Goal: Check status: Check status

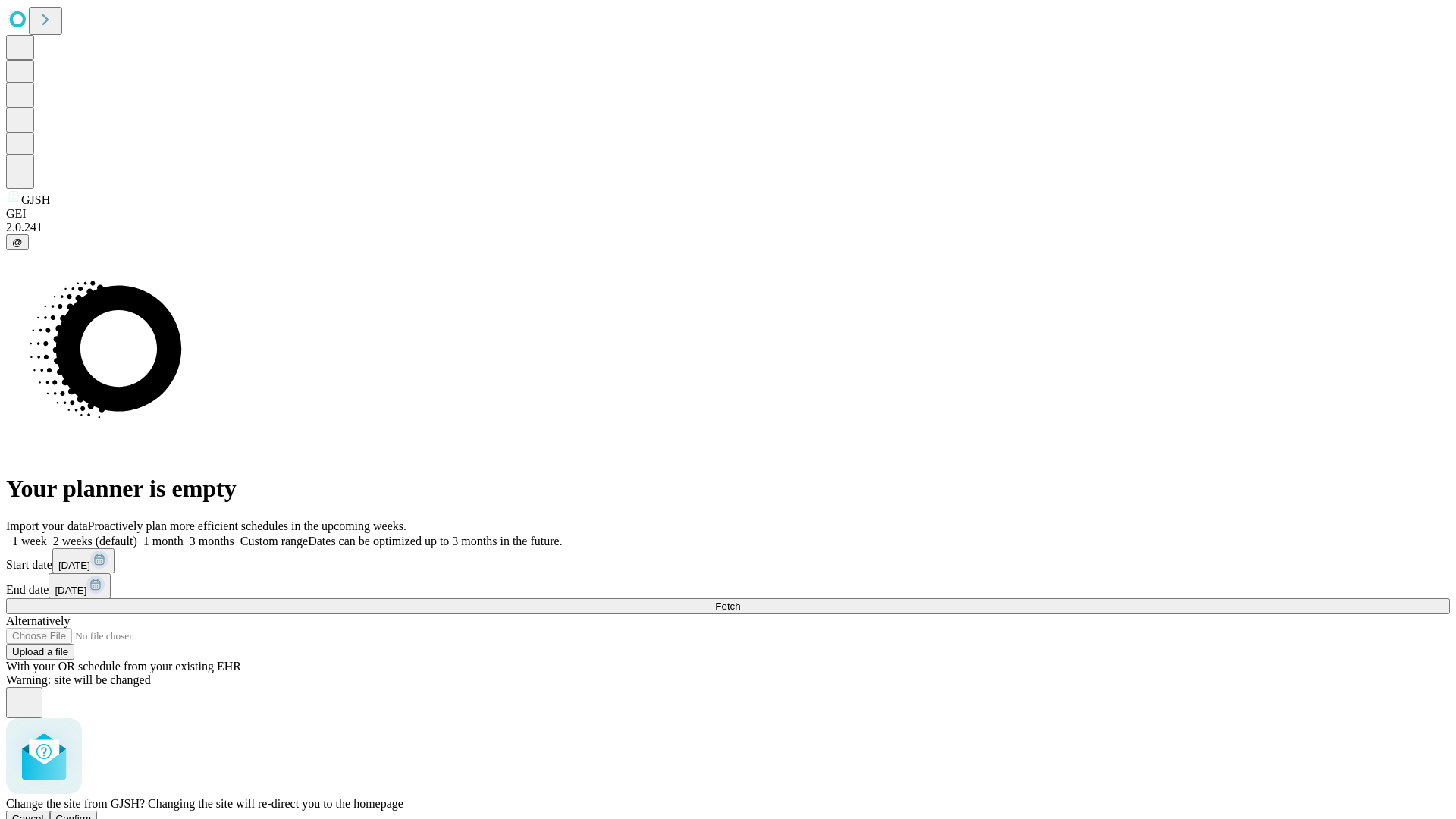
click at [92, 813] on span "Confirm" at bounding box center [74, 819] width 36 height 11
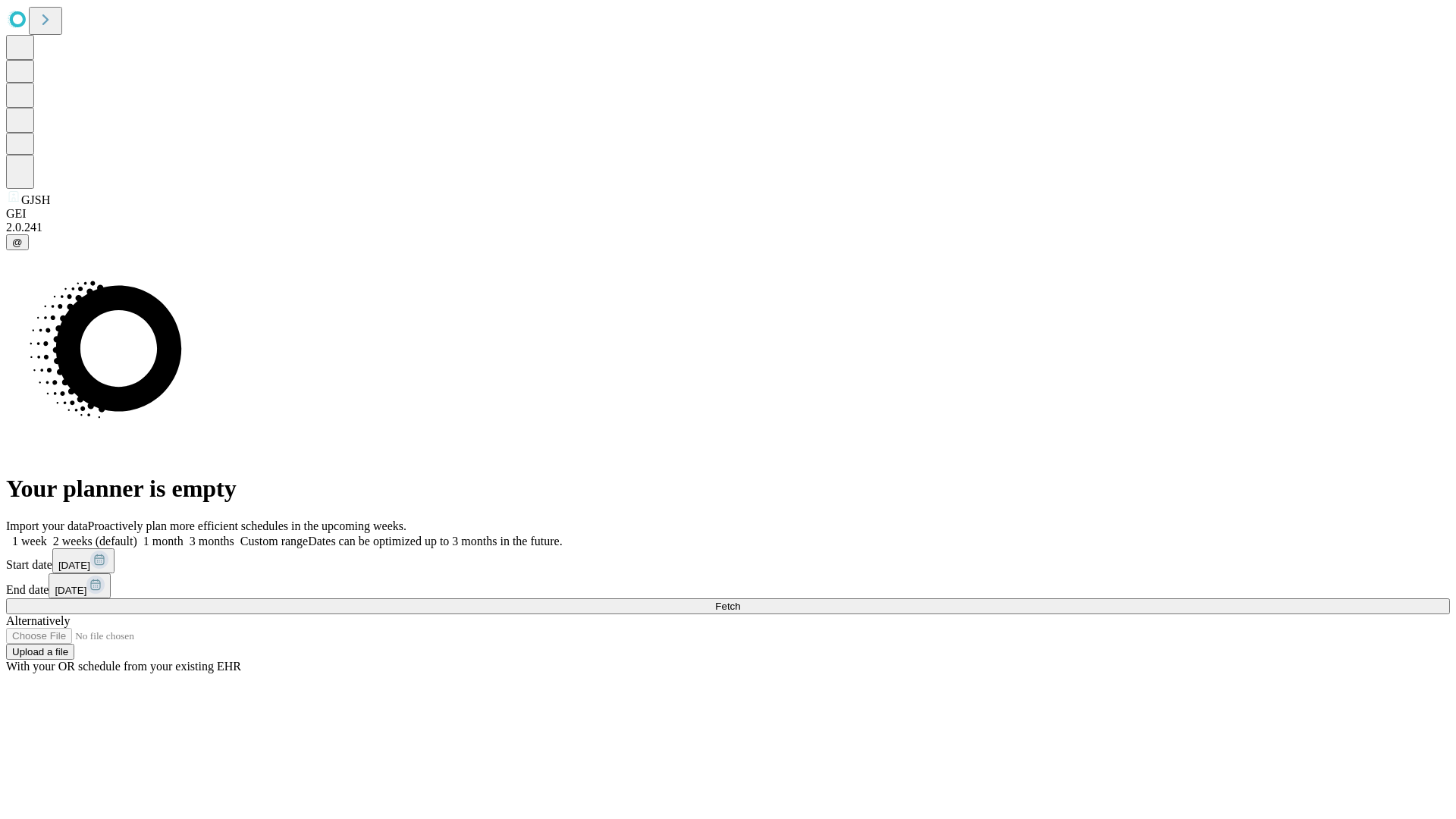
click at [47, 535] on label "1 week" at bounding box center [26, 541] width 41 height 13
click at [740, 601] on span "Fetch" at bounding box center [727, 606] width 25 height 11
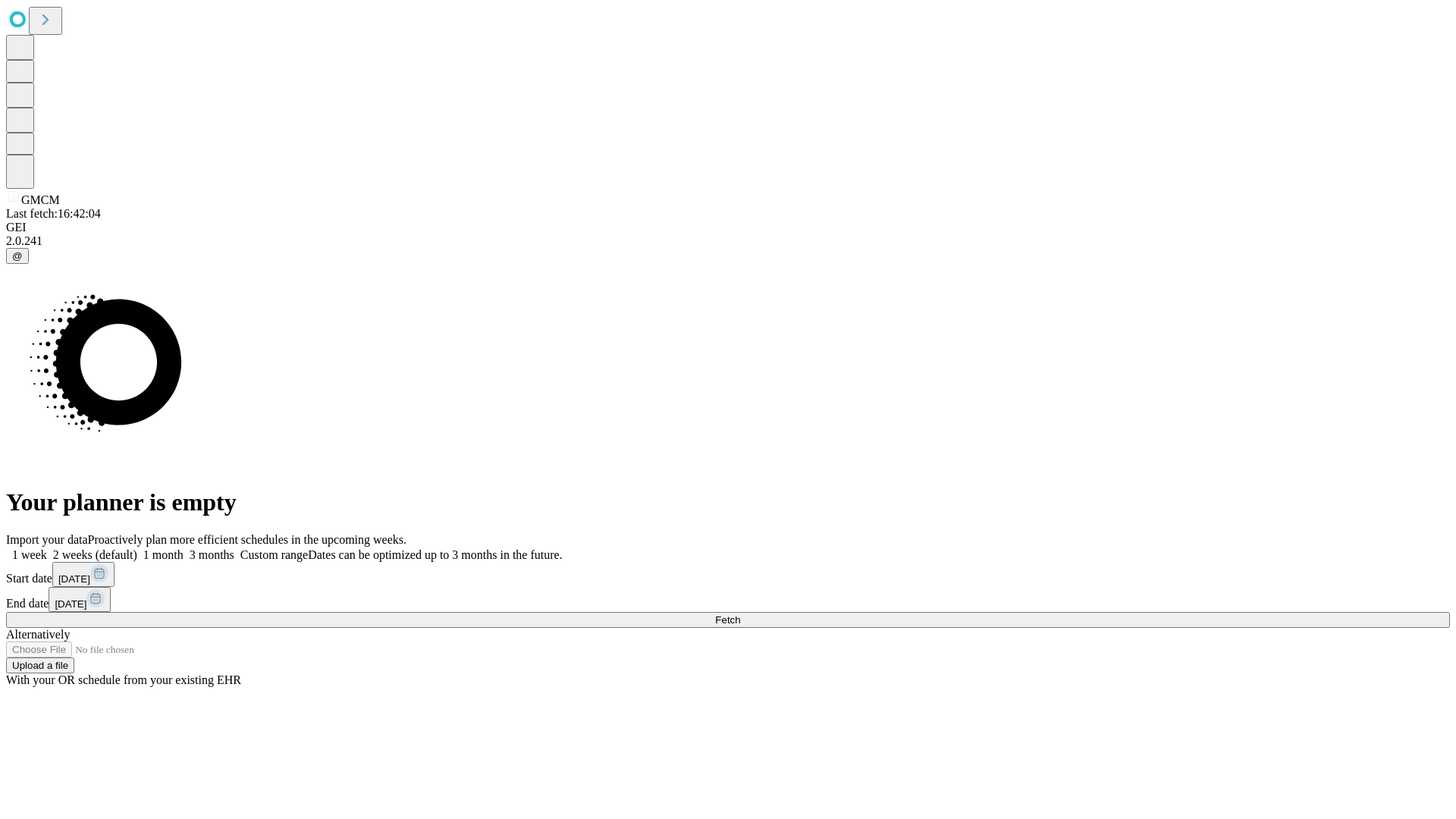
click at [47, 549] on label "1 week" at bounding box center [26, 555] width 41 height 13
click at [740, 614] on span "Fetch" at bounding box center [727, 620] width 25 height 11
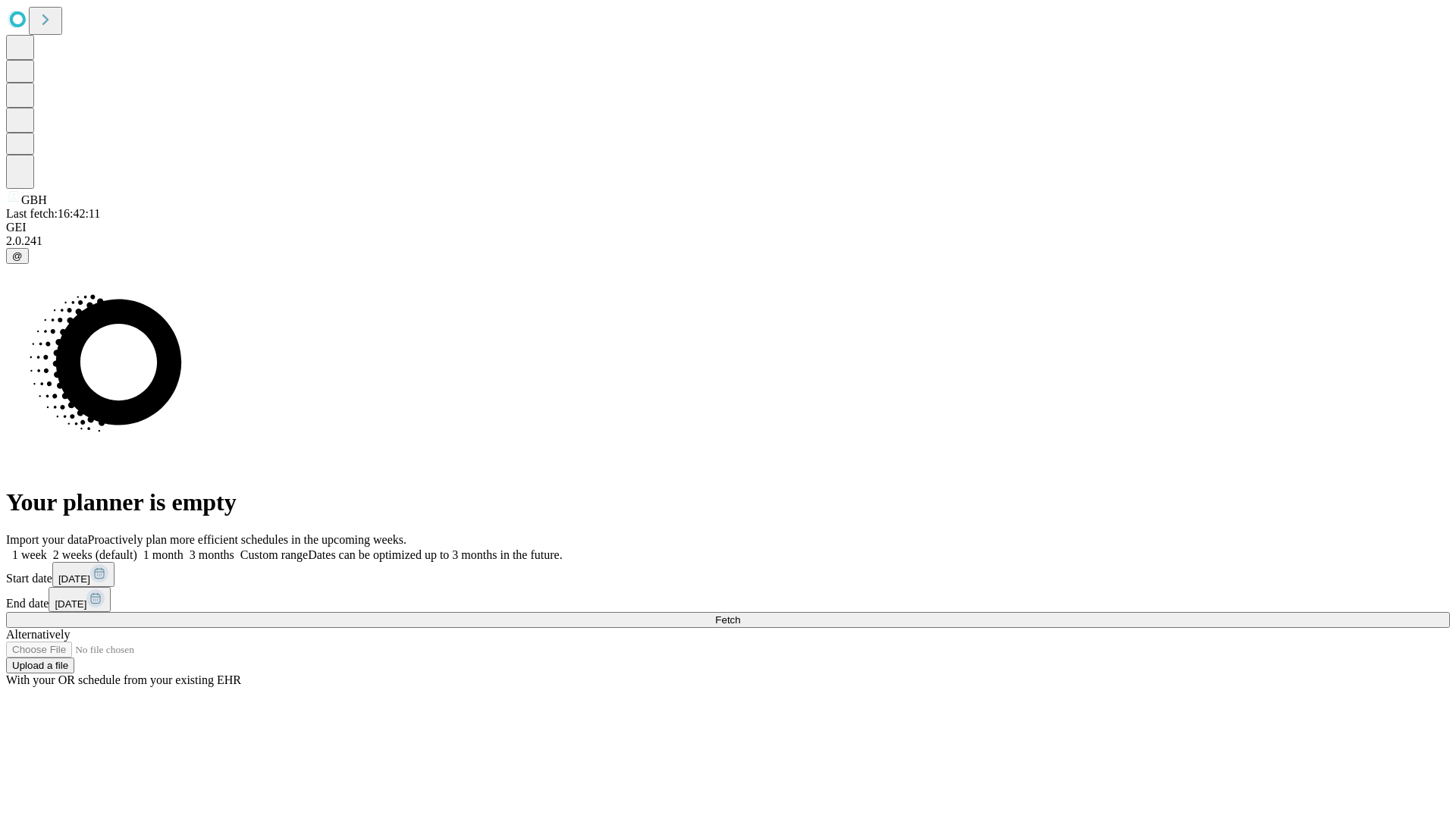
click at [47, 549] on label "1 week" at bounding box center [26, 555] width 41 height 13
click at [740, 614] on span "Fetch" at bounding box center [727, 620] width 25 height 11
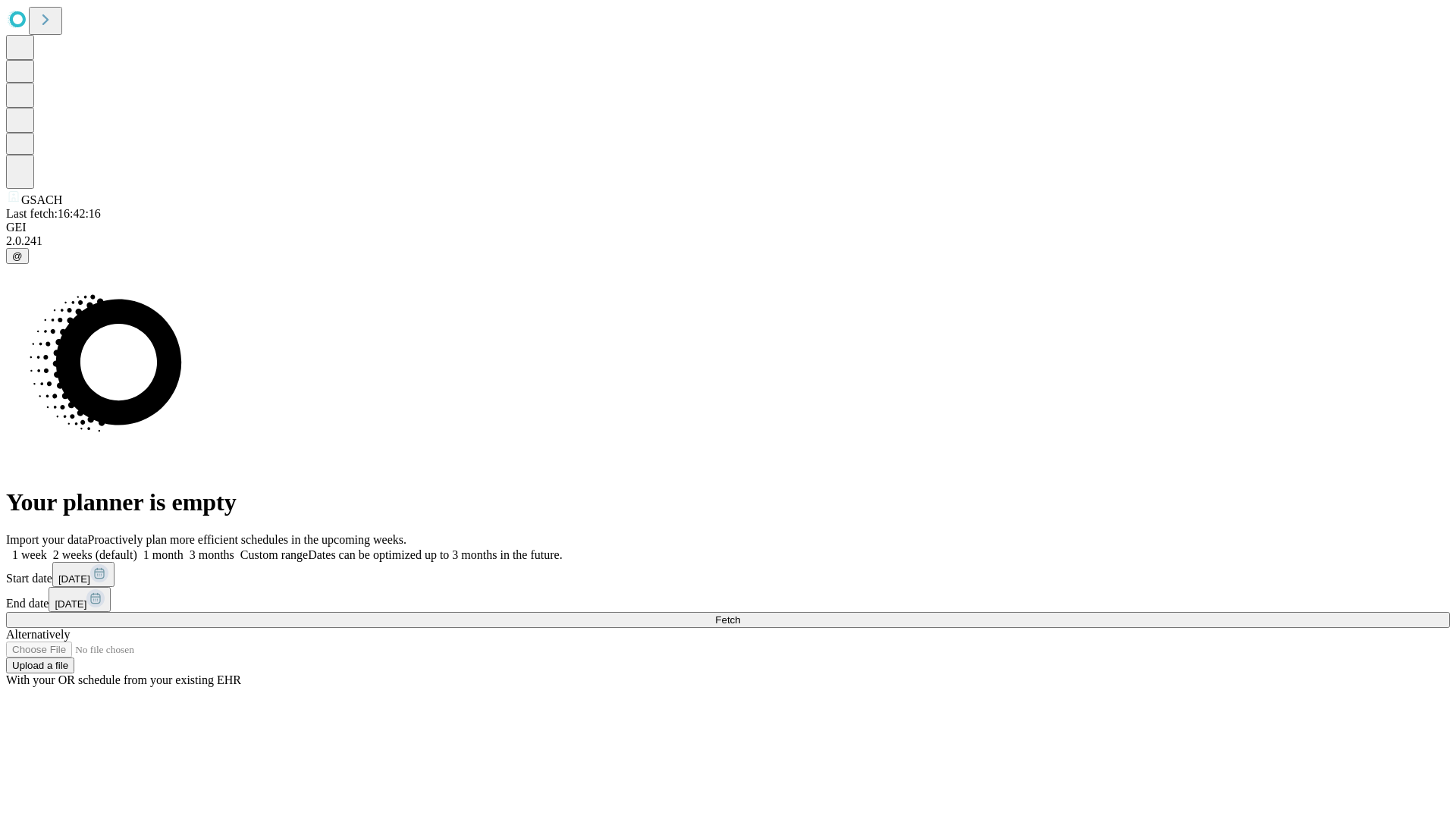
click at [47, 549] on label "1 week" at bounding box center [26, 555] width 41 height 13
click at [740, 614] on span "Fetch" at bounding box center [727, 620] width 25 height 11
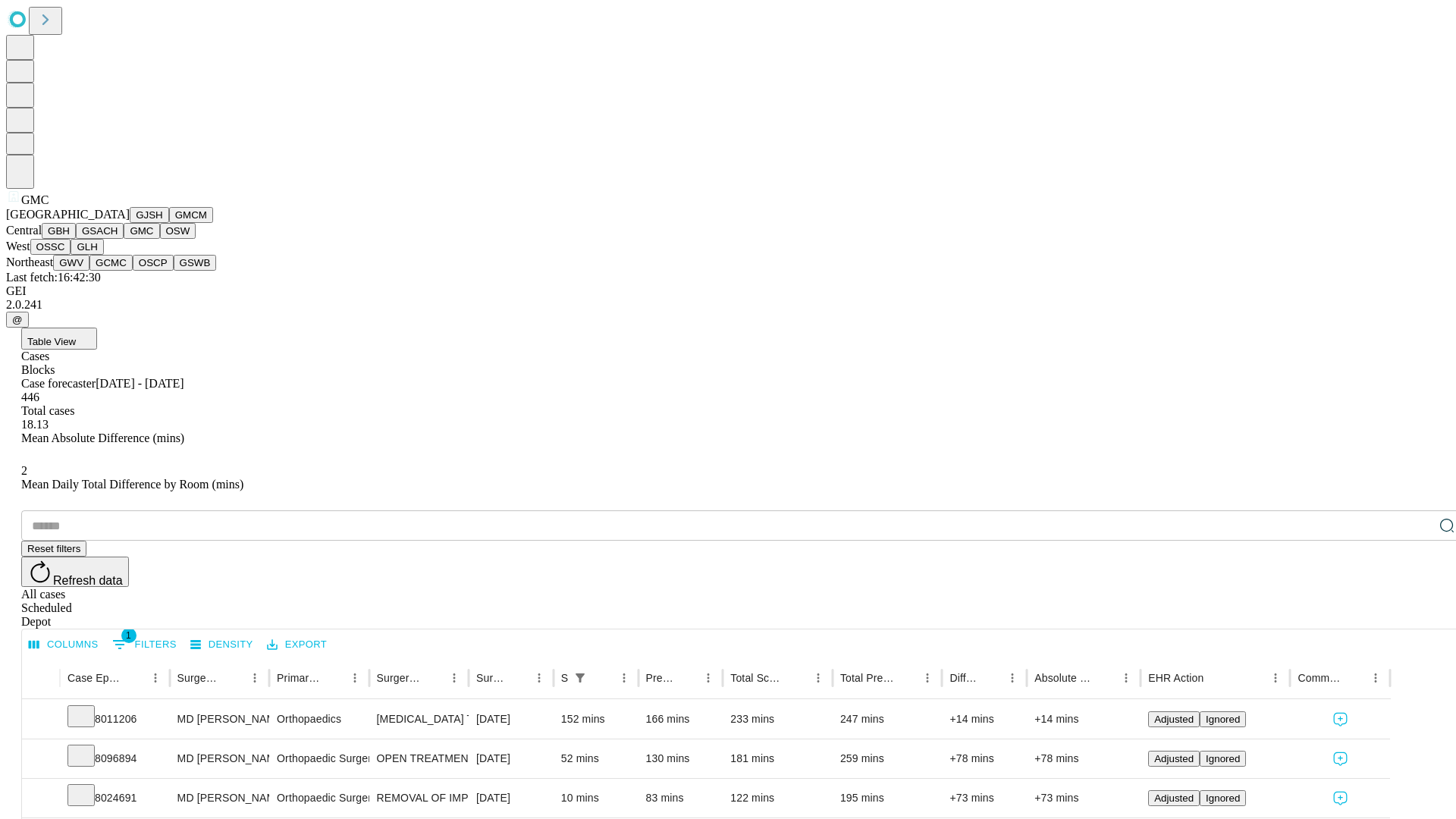
click at [160, 239] on button "OSW" at bounding box center [178, 231] width 37 height 16
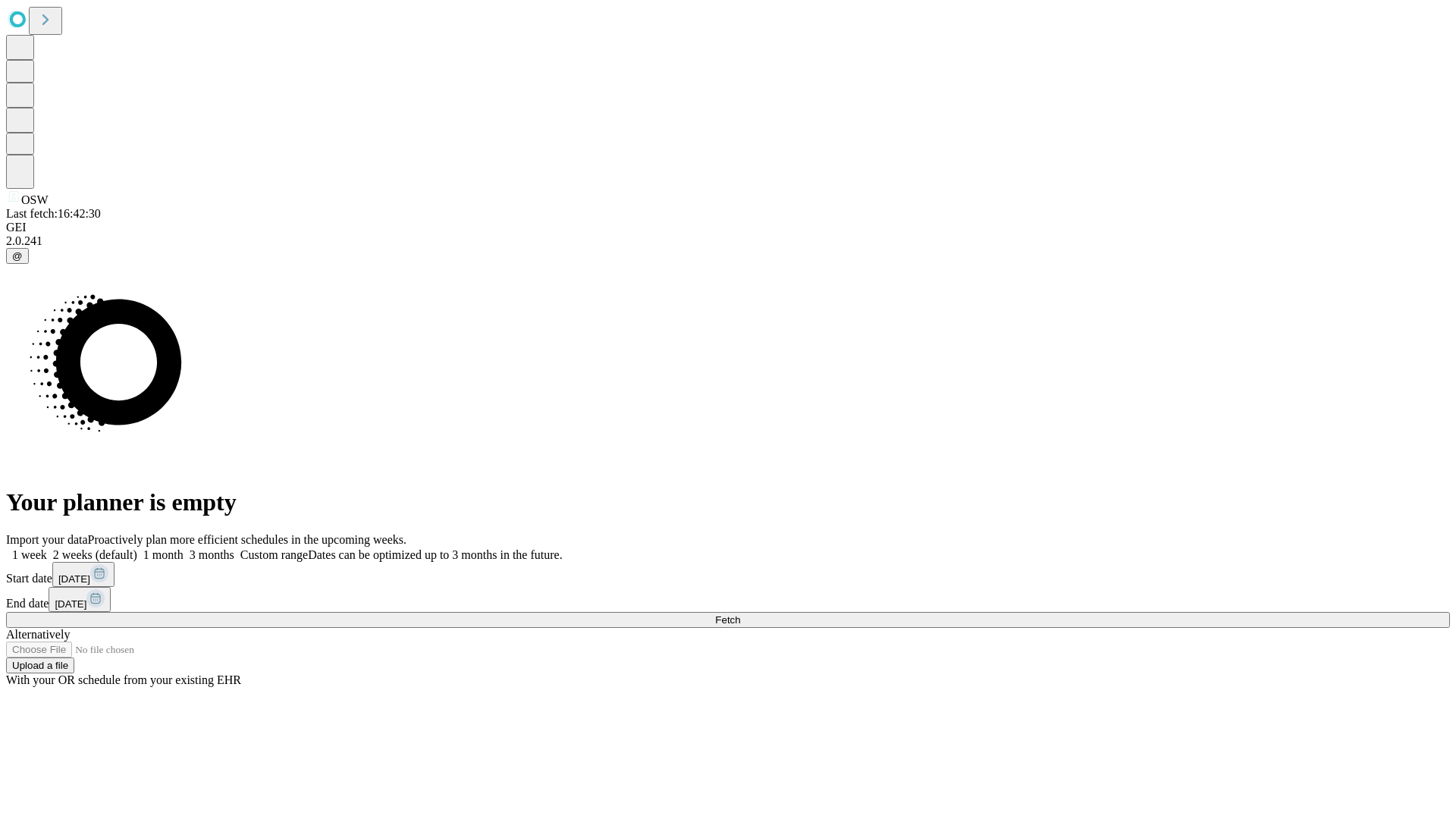
click at [47, 549] on label "1 week" at bounding box center [26, 555] width 41 height 13
click at [740, 614] on span "Fetch" at bounding box center [727, 620] width 25 height 11
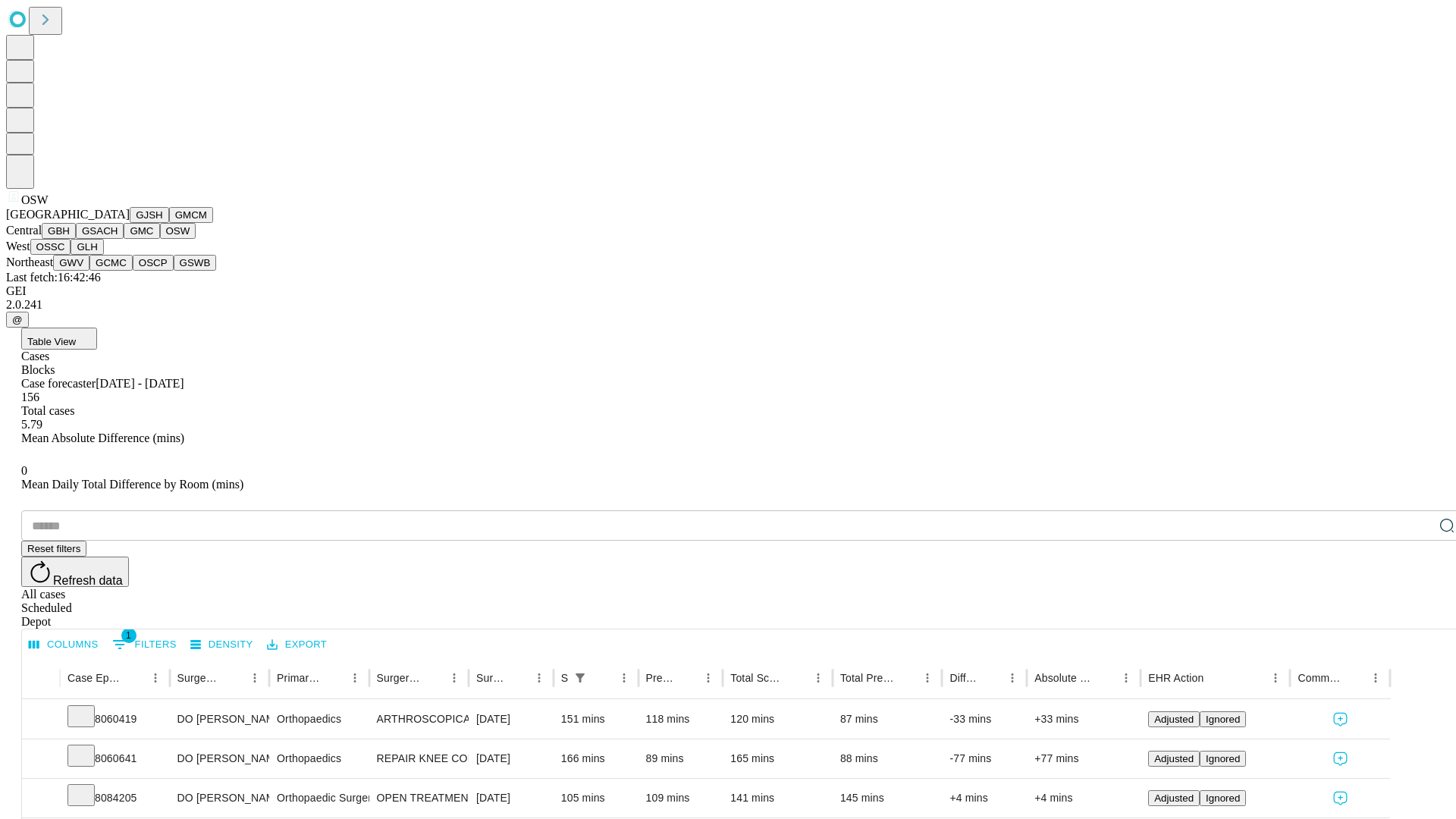
click at [71, 255] on button "OSSC" at bounding box center [50, 247] width 41 height 16
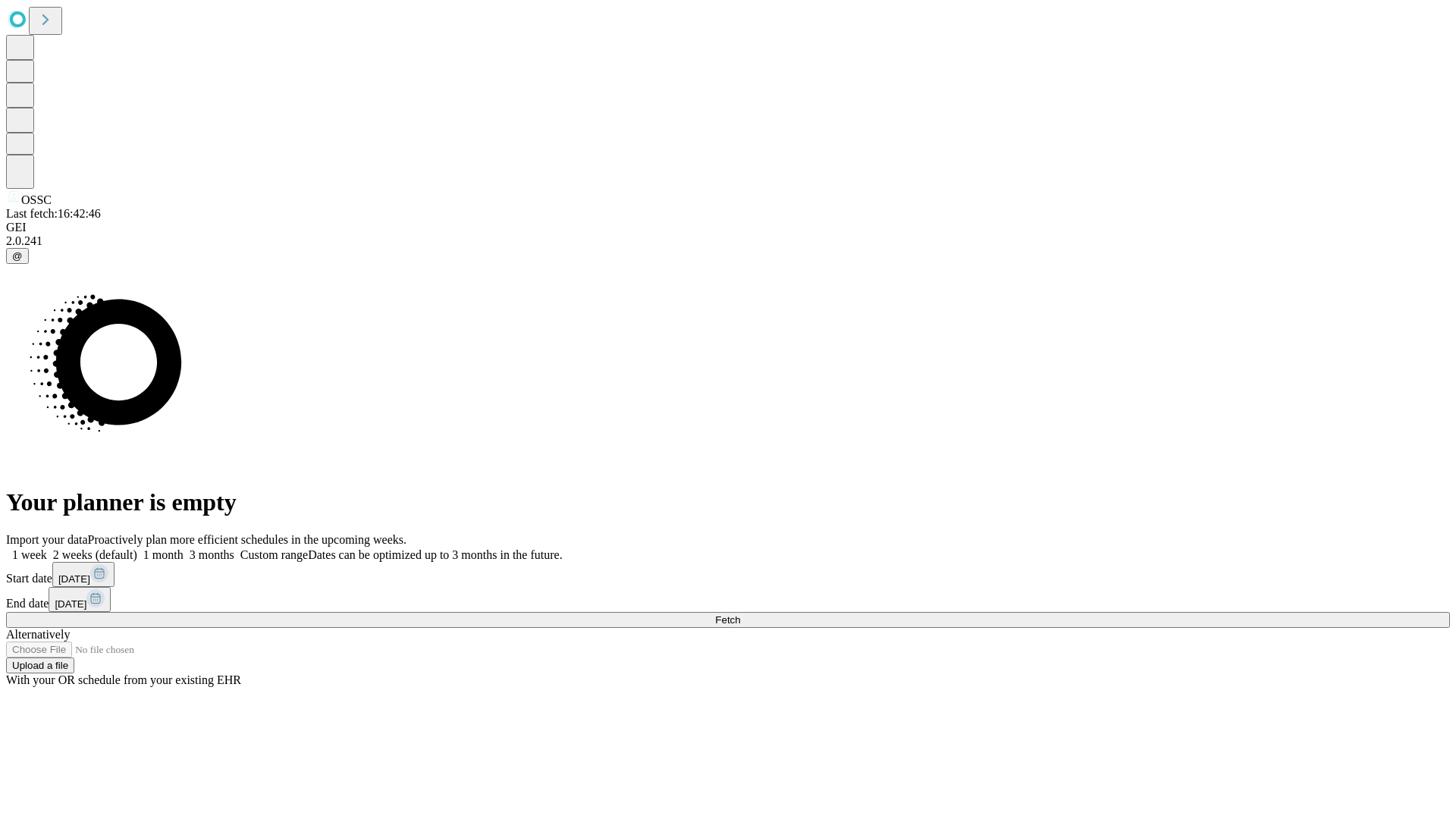
click at [47, 549] on label "1 week" at bounding box center [26, 555] width 41 height 13
click at [740, 614] on span "Fetch" at bounding box center [727, 620] width 25 height 11
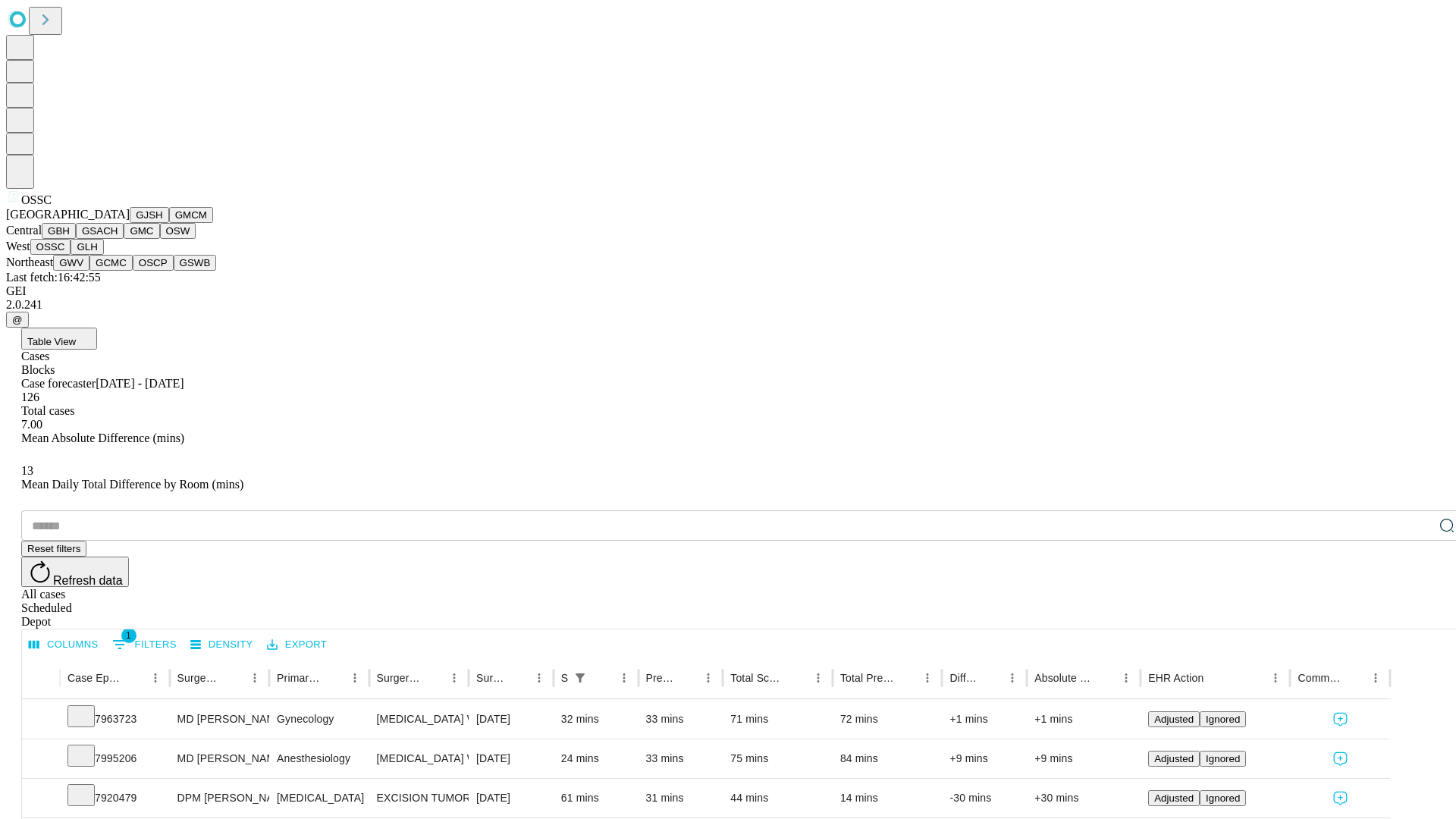
click at [103, 255] on button "GLH" at bounding box center [87, 247] width 32 height 16
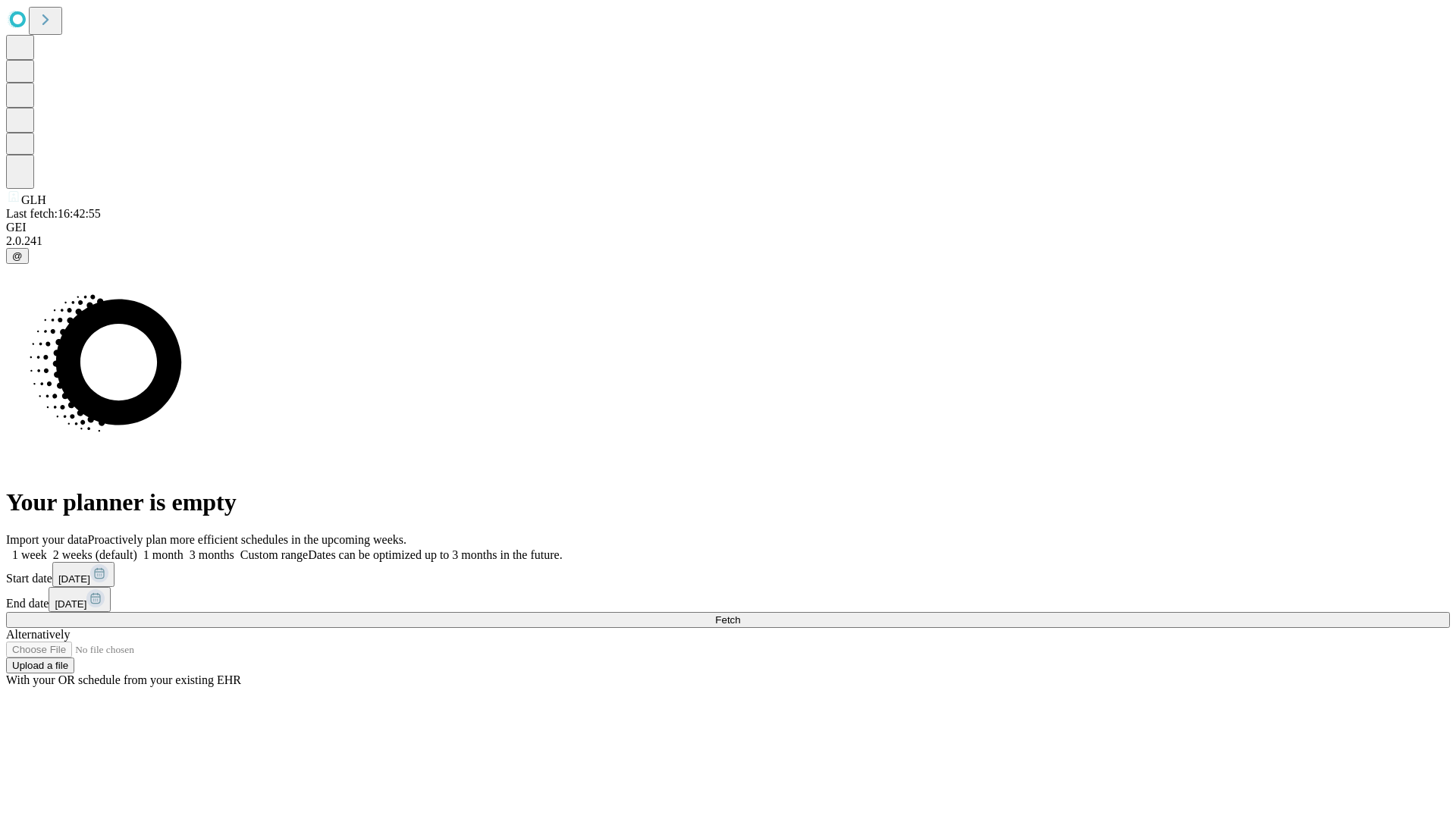
click at [47, 549] on label "1 week" at bounding box center [26, 555] width 41 height 13
click at [740, 614] on span "Fetch" at bounding box center [727, 620] width 25 height 11
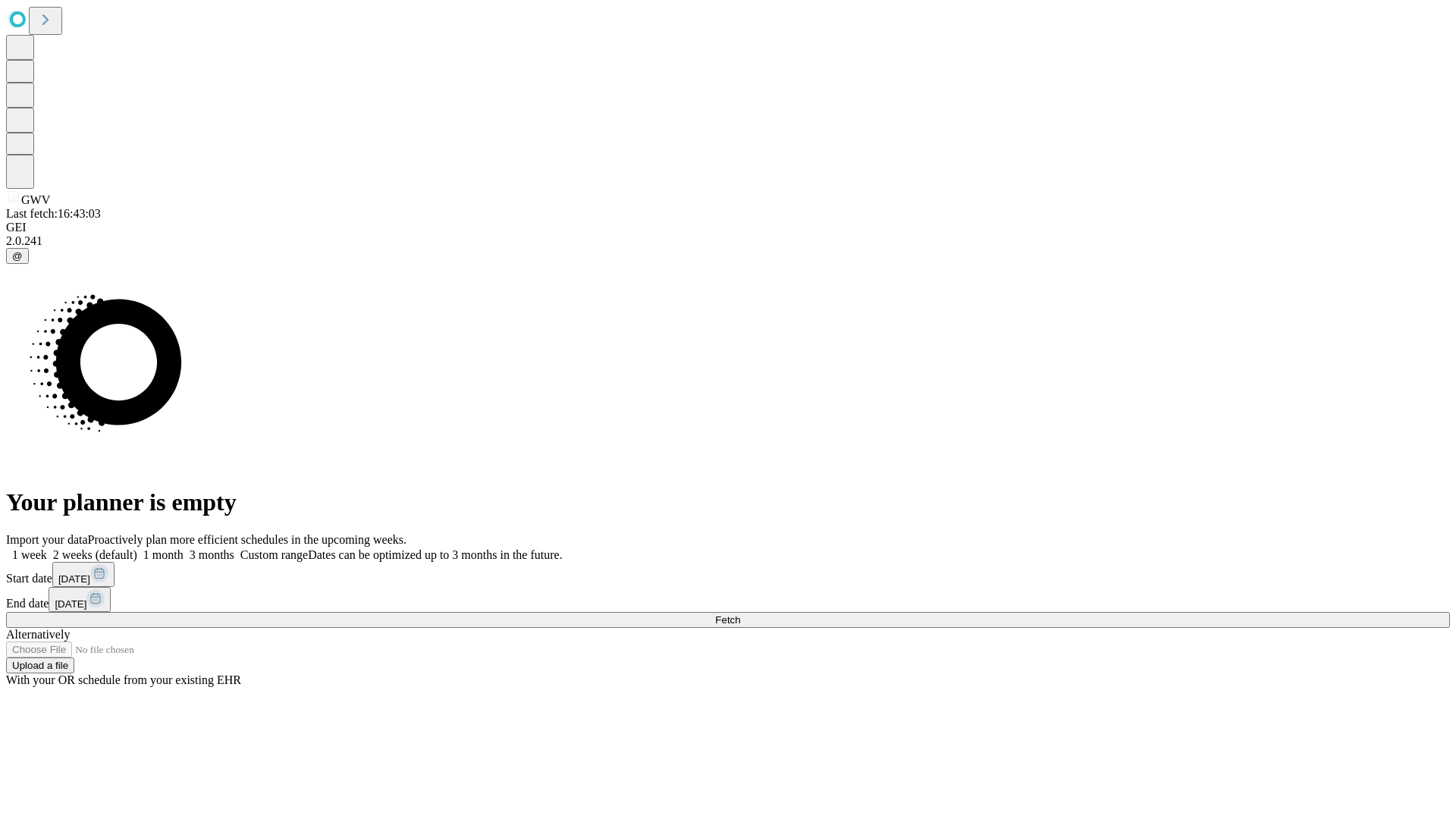
click at [47, 549] on label "1 week" at bounding box center [26, 555] width 41 height 13
click at [740, 614] on span "Fetch" at bounding box center [727, 620] width 25 height 11
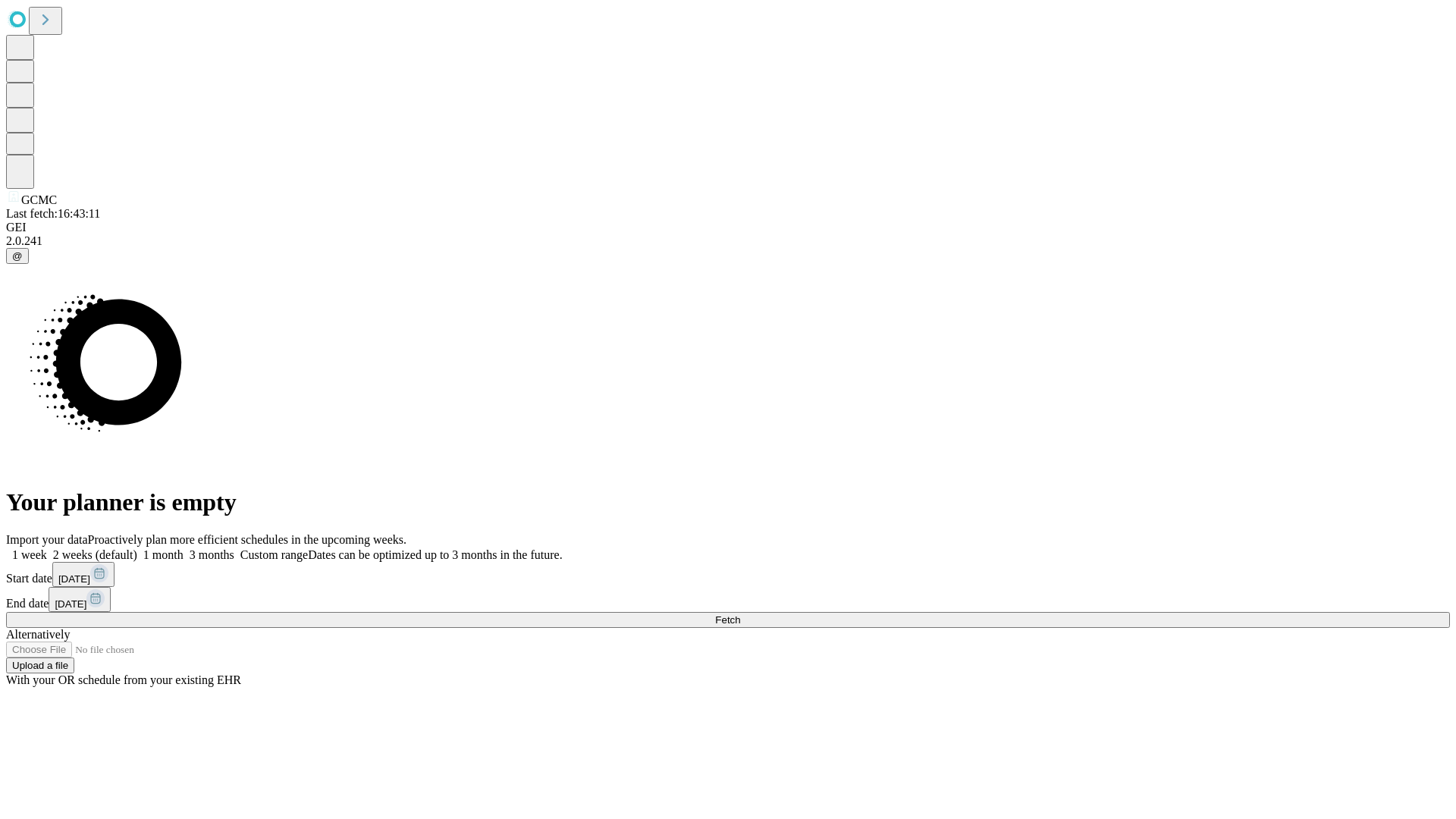
click at [47, 549] on label "1 week" at bounding box center [26, 555] width 41 height 13
click at [740, 614] on span "Fetch" at bounding box center [727, 620] width 25 height 11
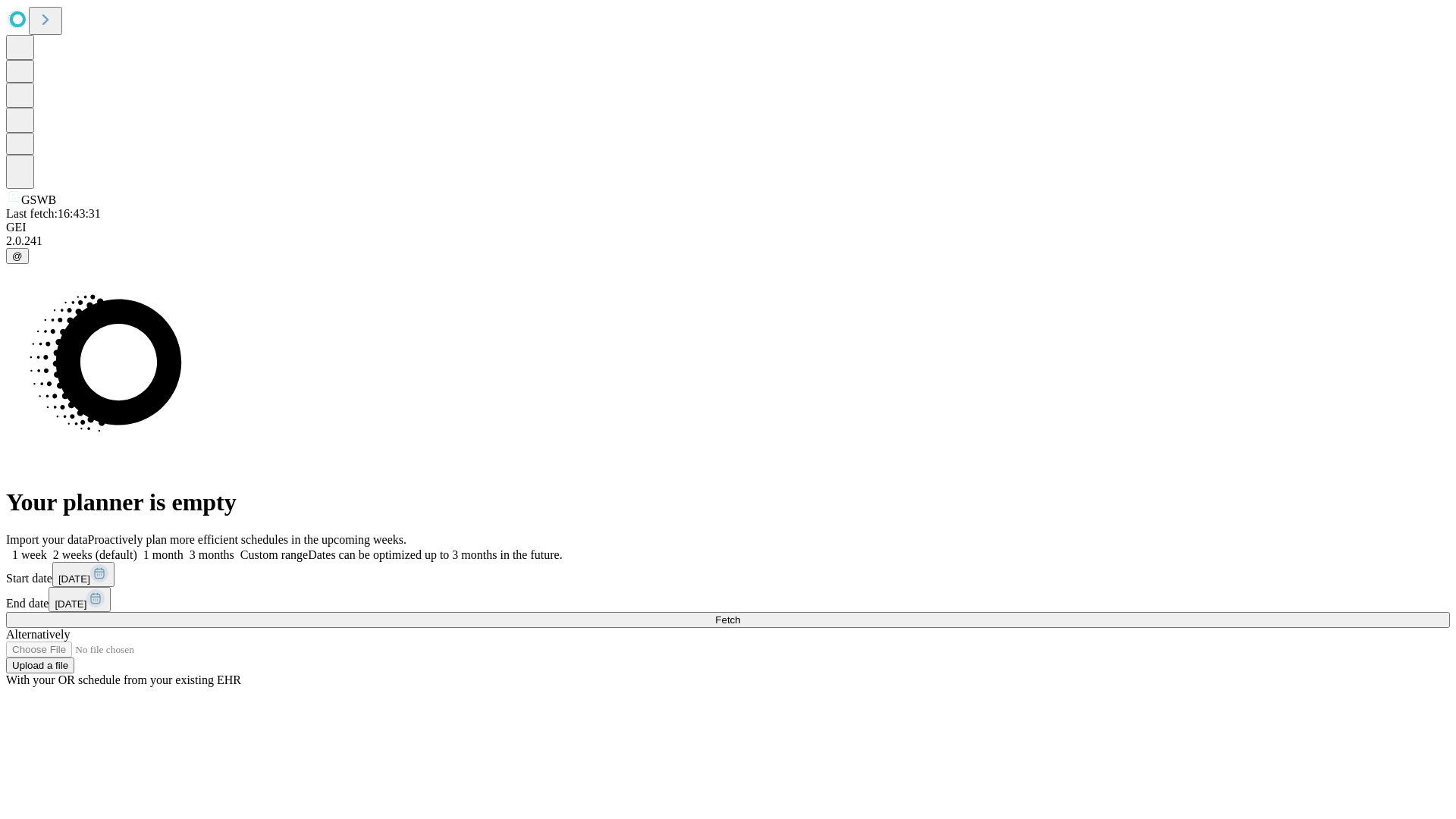
click at [47, 549] on label "1 week" at bounding box center [26, 555] width 41 height 13
click at [740, 614] on span "Fetch" at bounding box center [727, 620] width 25 height 11
